Goal: Task Accomplishment & Management: Use online tool/utility

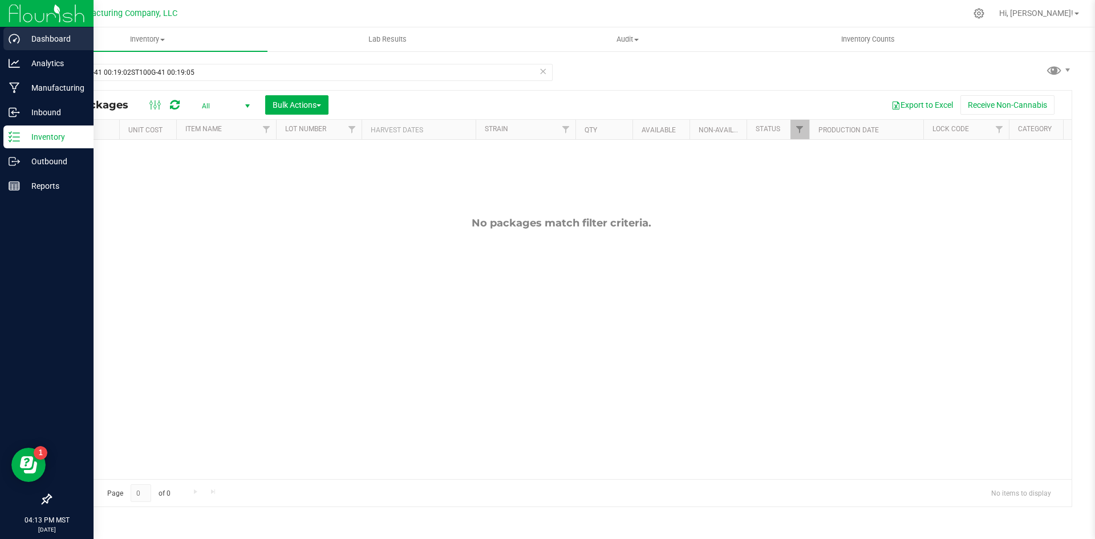
drag, startPoint x: 221, startPoint y: 79, endPoint x: 0, endPoint y: 34, distance: 225.8
click at [0, 34] on div "Dashboard Analytics Manufacturing Inbound Inventory Outbound Reports 04:13 PM M…" at bounding box center [547, 269] width 1095 height 539
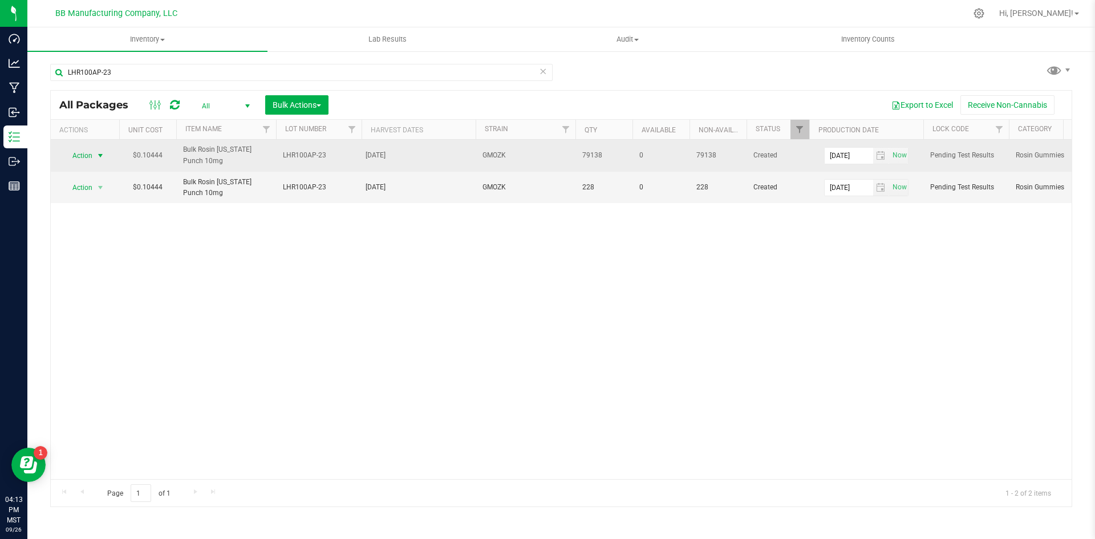
type input "LHR100AP-23"
click at [104, 151] on span "select" at bounding box center [100, 155] width 9 height 9
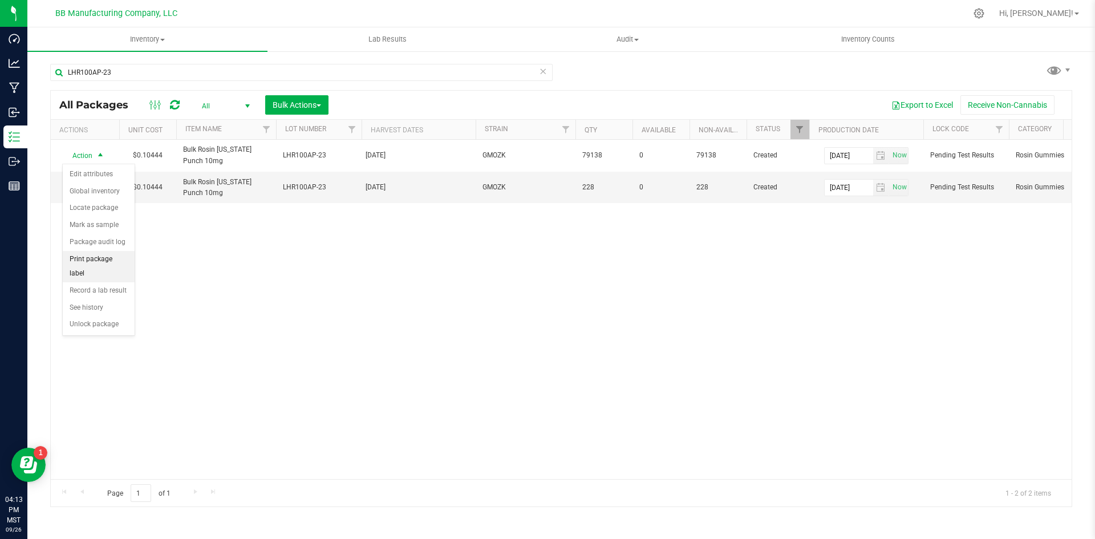
click at [122, 263] on li "Print package label" at bounding box center [99, 266] width 72 height 31
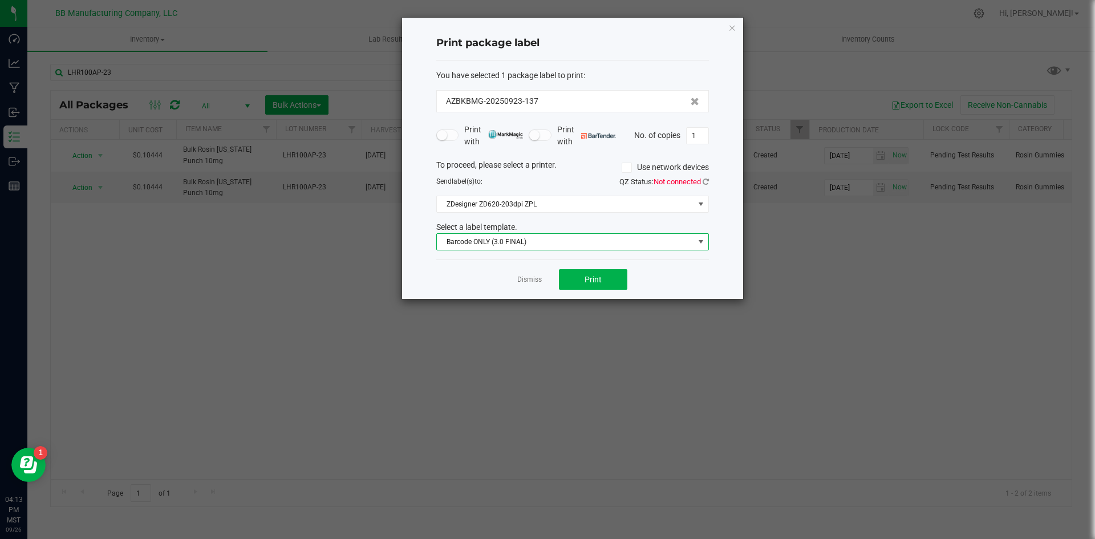
click at [702, 241] on span at bounding box center [700, 241] width 9 height 9
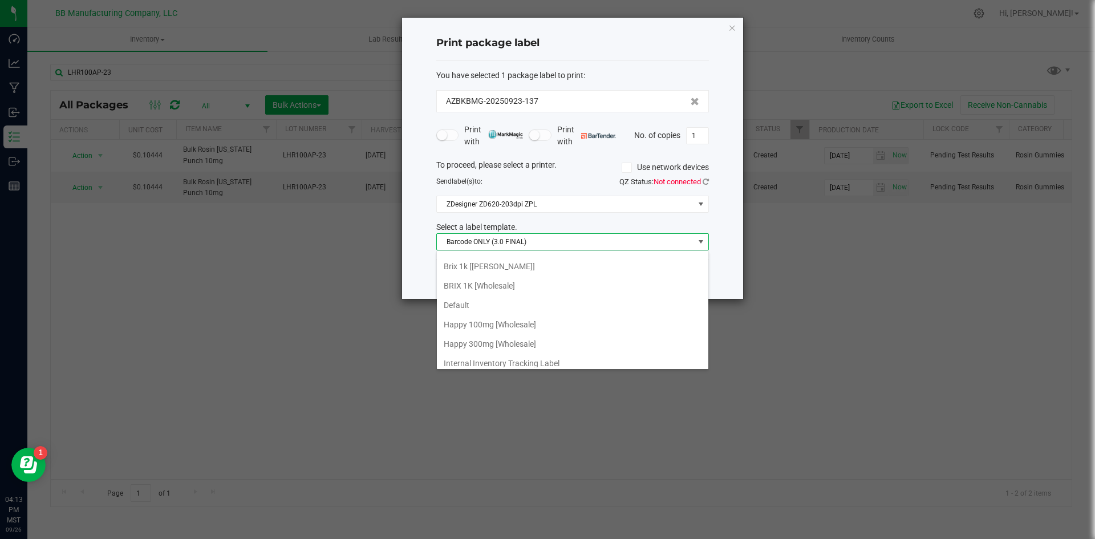
scroll to position [114, 0]
click at [485, 357] on li "Internal Inventory Tracking Label" at bounding box center [572, 361] width 271 height 19
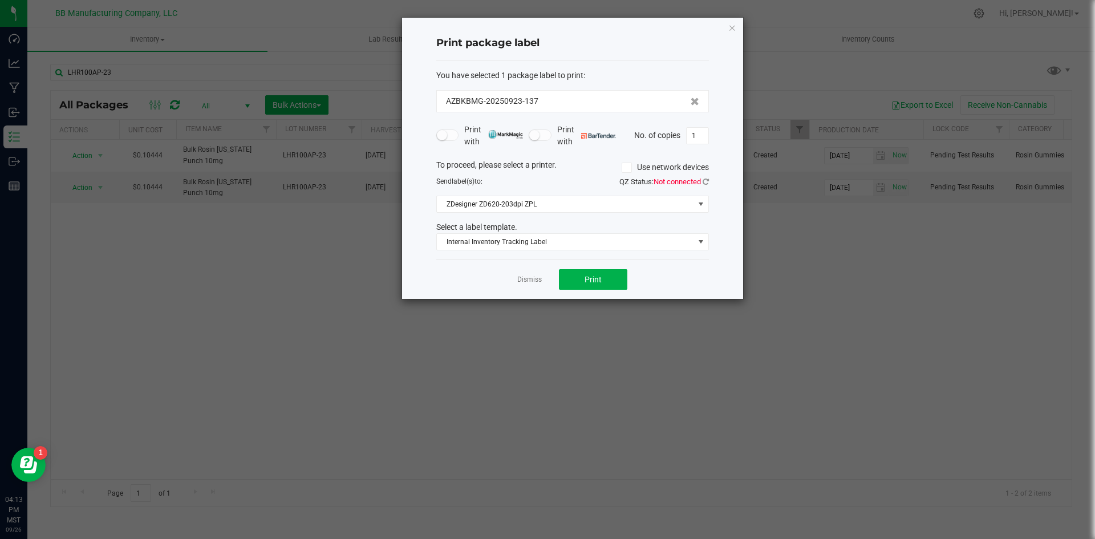
click at [709, 179] on div "QZ Status: Not connected" at bounding box center [644, 181] width 145 height 11
click at [702, 182] on icon at bounding box center [705, 181] width 6 height 7
click at [705, 139] on input "1" at bounding box center [697, 136] width 22 height 16
type input "3"
click at [586, 286] on button "Print" at bounding box center [593, 279] width 68 height 21
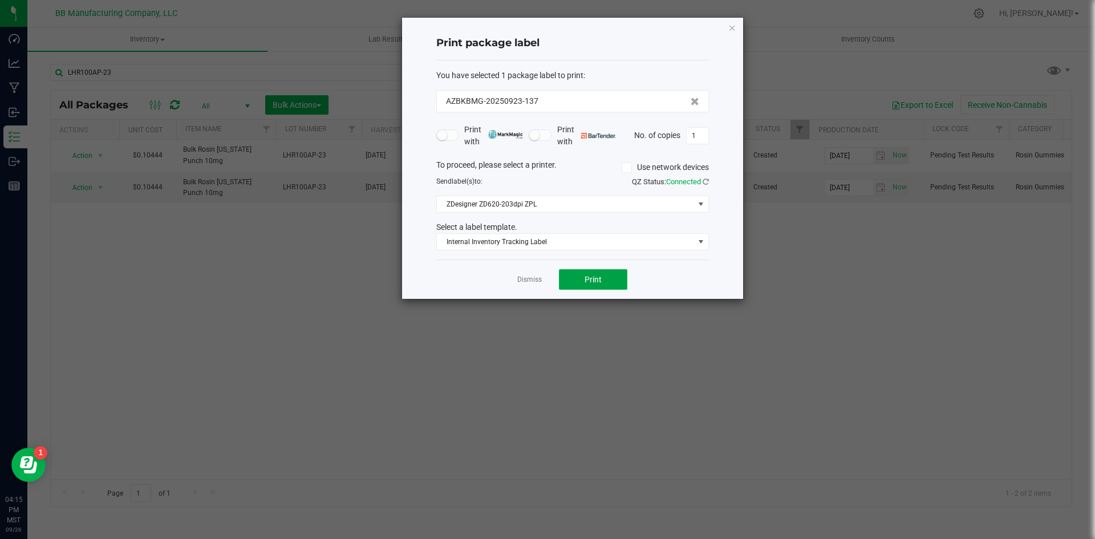
click at [615, 283] on button "Print" at bounding box center [593, 279] width 68 height 21
click at [711, 135] on div "Print package label You have selected 1 package label to print : AZBKBMG-202509…" at bounding box center [572, 158] width 341 height 281
click at [703, 135] on input "1" at bounding box center [697, 136] width 22 height 16
click at [595, 282] on span "Print" at bounding box center [592, 279] width 17 height 9
click at [245, 174] on ngb-modal-window "Print package label You have selected 1 package label to print : AZBKBMG-202509…" at bounding box center [551, 269] width 1103 height 539
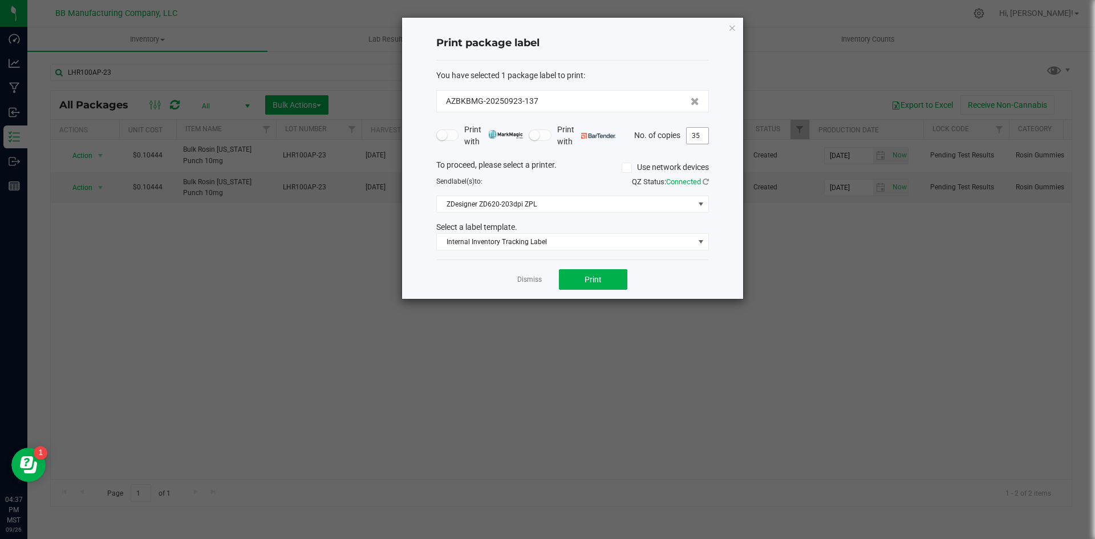
click at [698, 131] on input "35" at bounding box center [697, 136] width 22 height 16
click at [715, 275] on div "Print package label You have selected 1 package label to print : AZBKBMG-202509…" at bounding box center [572, 158] width 341 height 281
click at [608, 283] on button "Print" at bounding box center [593, 279] width 68 height 21
click at [706, 135] on input "15" at bounding box center [697, 136] width 22 height 16
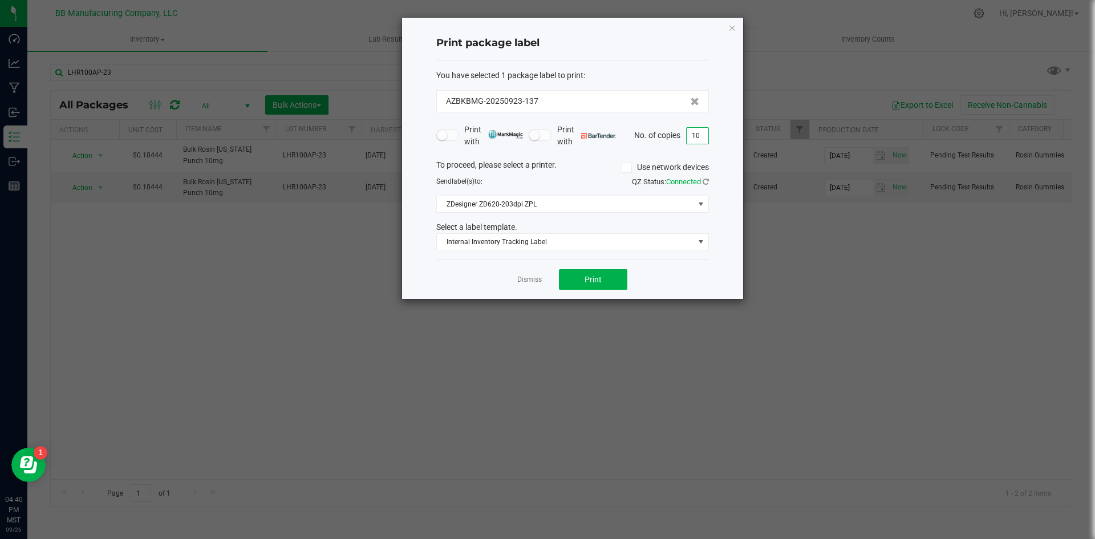
type input "10"
click at [696, 272] on div "Dismiss Print" at bounding box center [572, 278] width 273 height 39
click at [597, 276] on span "Print" at bounding box center [592, 279] width 17 height 9
